Goal: Find specific page/section: Find specific page/section

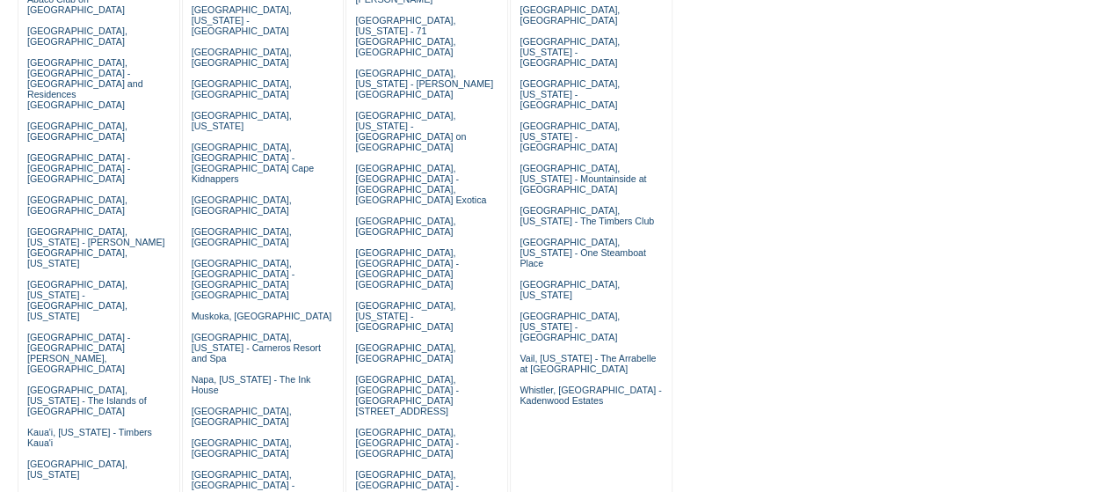
scroll to position [286, 0]
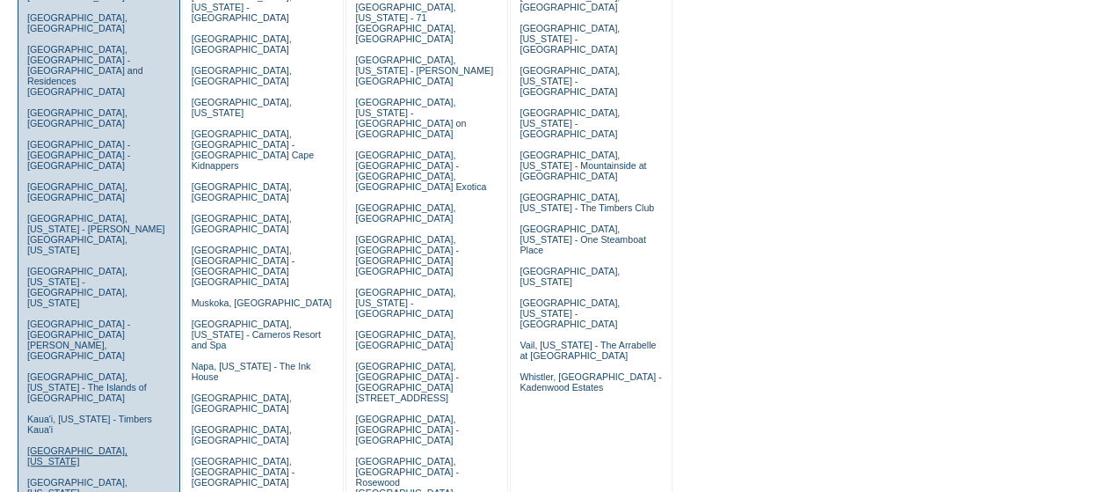
click at [91, 445] on link "Kiawah Island, South Carolina" at bounding box center [77, 455] width 100 height 21
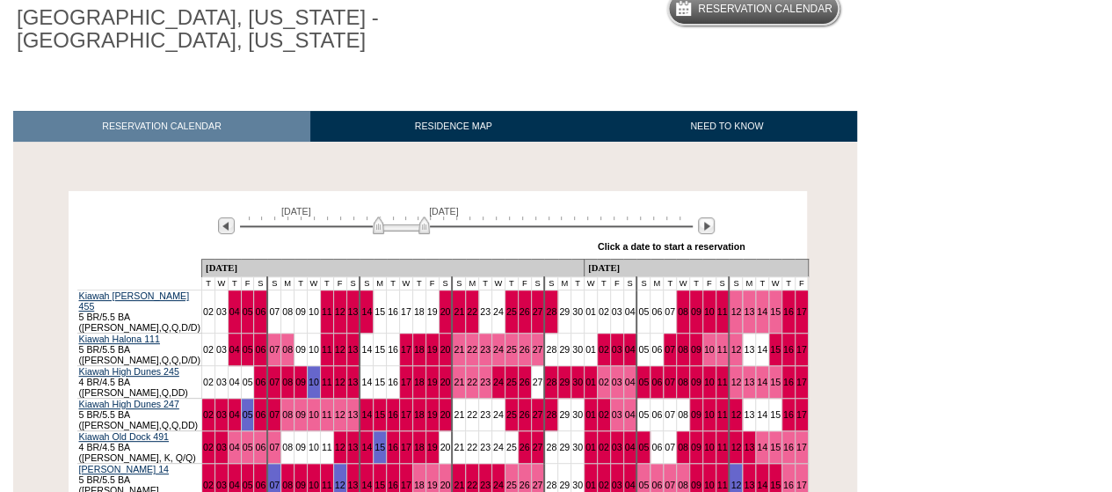
scroll to position [179, 0]
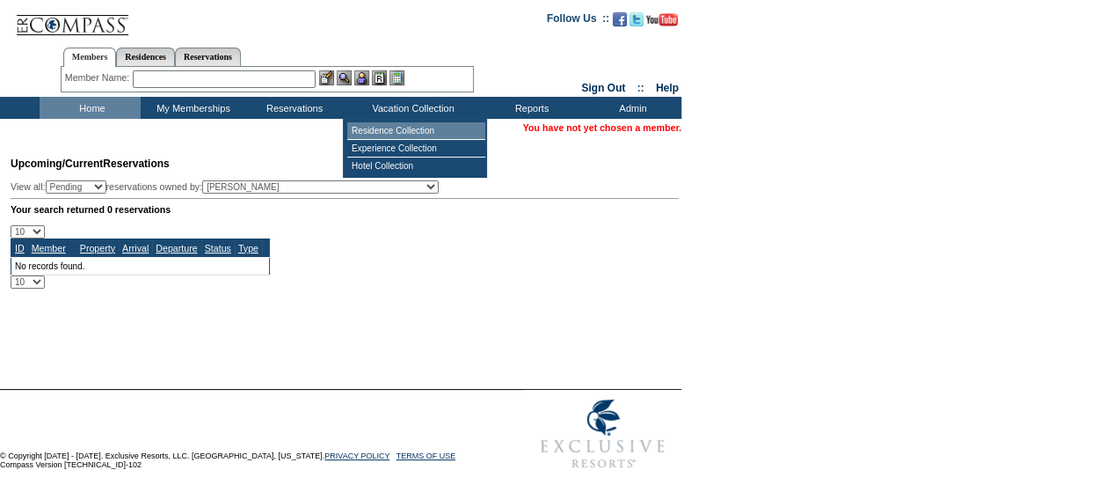
click at [433, 130] on td "Residence Collection" at bounding box center [416, 131] width 138 height 18
